Goal: Transaction & Acquisition: Purchase product/service

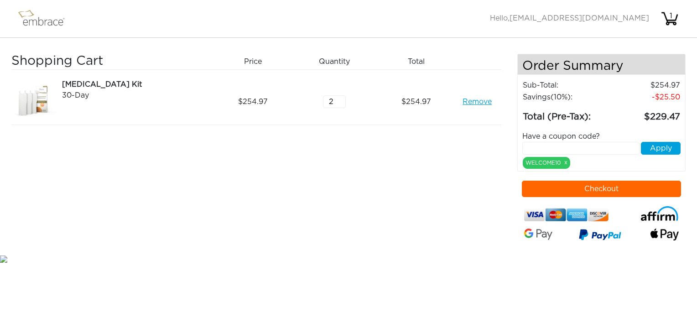
type input "2"
click at [340, 98] on input "2" at bounding box center [334, 101] width 23 height 13
click at [550, 147] on input "text" at bounding box center [580, 148] width 117 height 13
paste input "DOUBLETHEFUN"
type input "DOUBLETHEFUN"
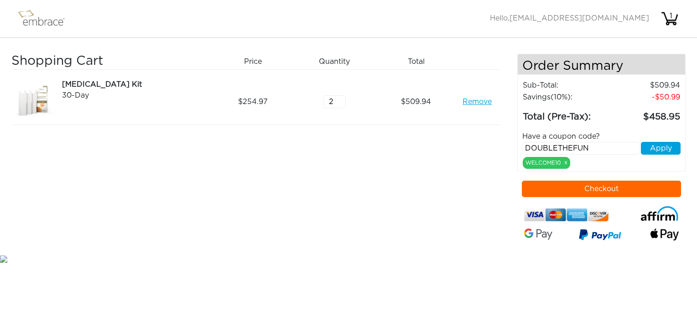
click at [657, 140] on div "Have a coupon code?" at bounding box center [601, 136] width 172 height 11
click at [656, 150] on button "Apply" at bounding box center [660, 148] width 40 height 13
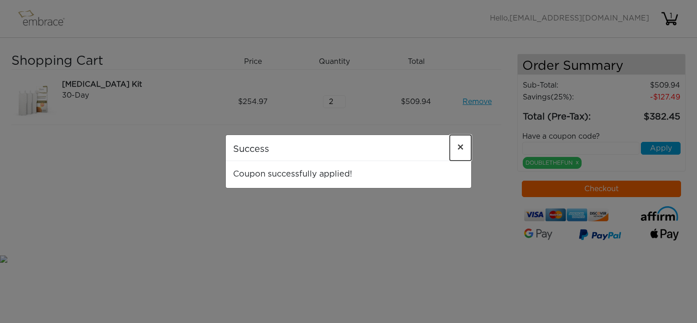
click at [459, 145] on span "×" at bounding box center [460, 147] width 7 height 11
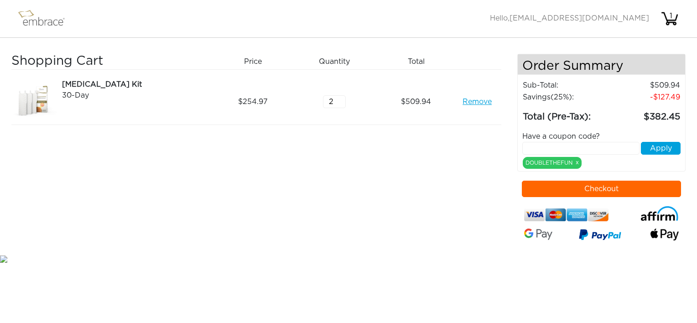
click at [465, 100] on link "Remove" at bounding box center [476, 101] width 29 height 11
type input "2"
click at [340, 98] on input "2" at bounding box center [334, 102] width 23 height 13
click at [526, 150] on input "text" at bounding box center [580, 148] width 117 height 13
paste input "DOUBLETHEFUN"
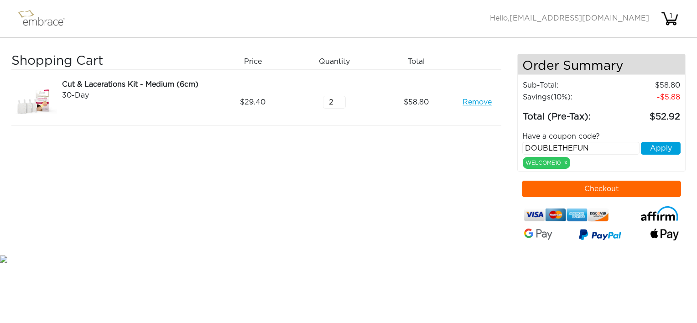
type input "DOUBLETHEFUN"
click at [663, 146] on button "Apply" at bounding box center [660, 148] width 40 height 13
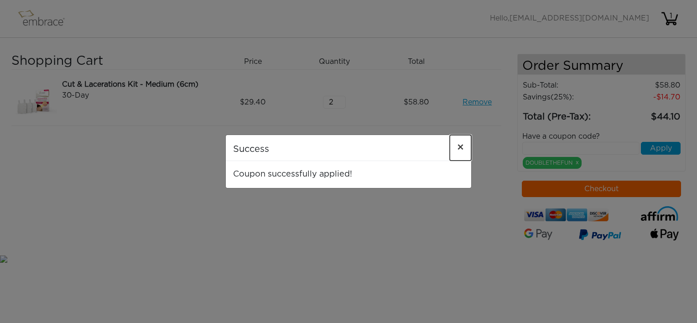
click at [460, 147] on span "×" at bounding box center [460, 147] width 7 height 11
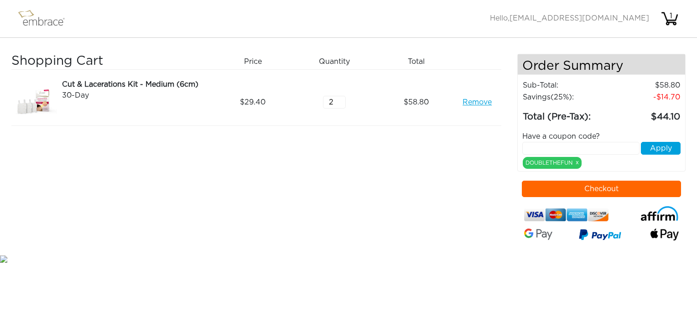
click at [465, 103] on link "Remove" at bounding box center [476, 102] width 29 height 11
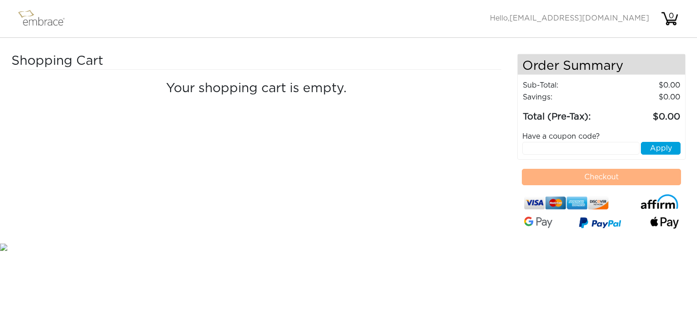
click at [36, 24] on img at bounding box center [45, 18] width 59 height 23
click at [36, 21] on img at bounding box center [45, 18] width 59 height 23
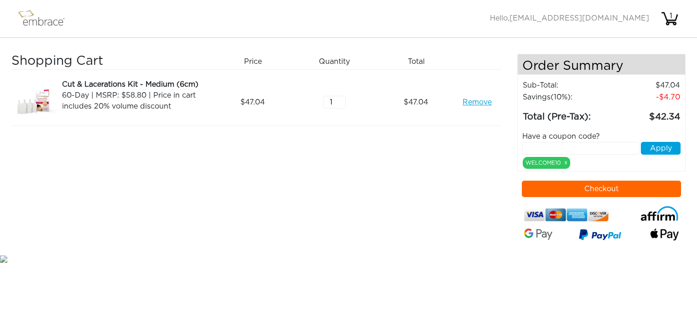
click at [536, 147] on input "text" at bounding box center [580, 148] width 117 height 13
type input "DOUBLETHEFUN"
click at [656, 146] on button "Apply" at bounding box center [660, 148] width 40 height 13
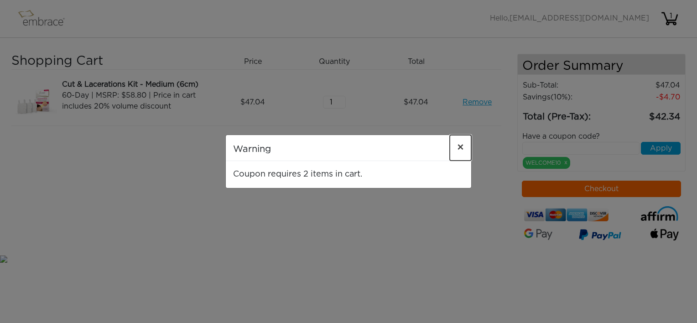
drag, startPoint x: 461, startPoint y: 146, endPoint x: 463, endPoint y: 167, distance: 21.1
click at [461, 146] on span "×" at bounding box center [460, 147] width 7 height 11
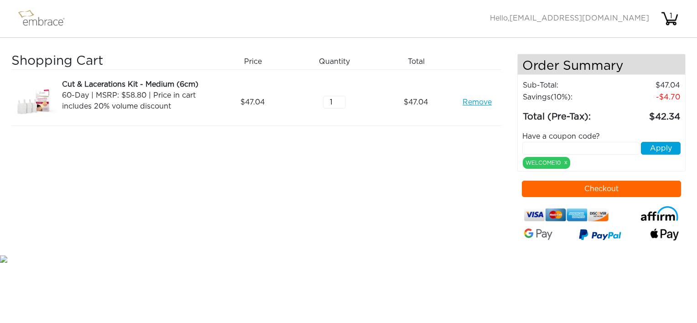
click at [472, 104] on link "Remove" at bounding box center [476, 102] width 29 height 11
